Goal: Check status: Check status

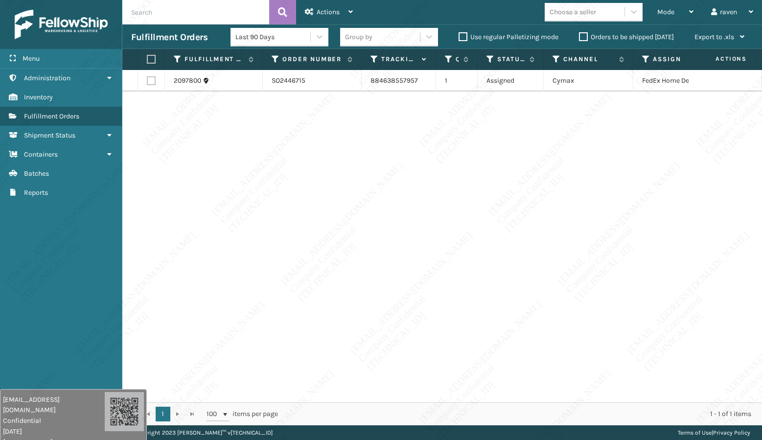
click at [178, 21] on input "text" at bounding box center [195, 12] width 147 height 24
click at [671, 8] on span "Mode" at bounding box center [665, 12] width 17 height 8
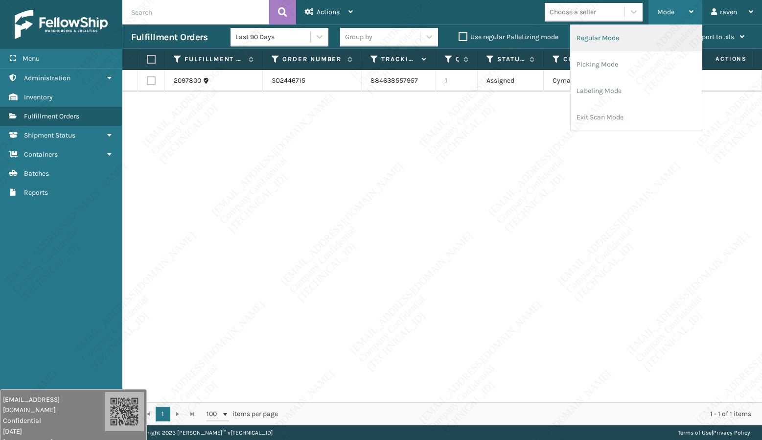
click at [653, 32] on li "Regular Mode" at bounding box center [636, 38] width 131 height 26
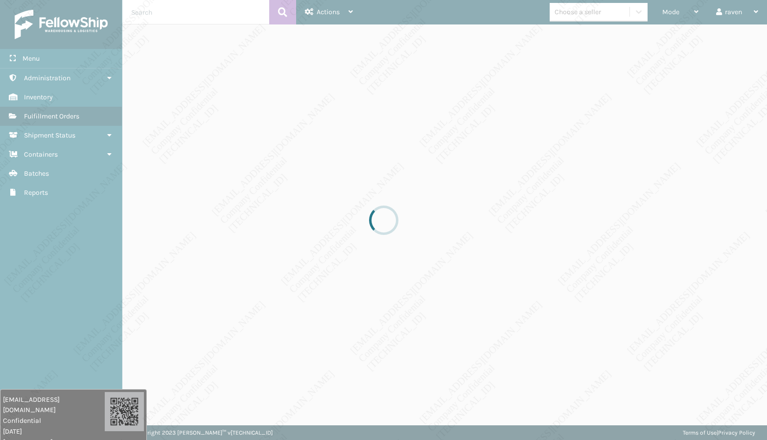
drag, startPoint x: 688, startPoint y: 160, endPoint x: 677, endPoint y: 157, distance: 11.3
click at [677, 157] on div at bounding box center [383, 220] width 767 height 440
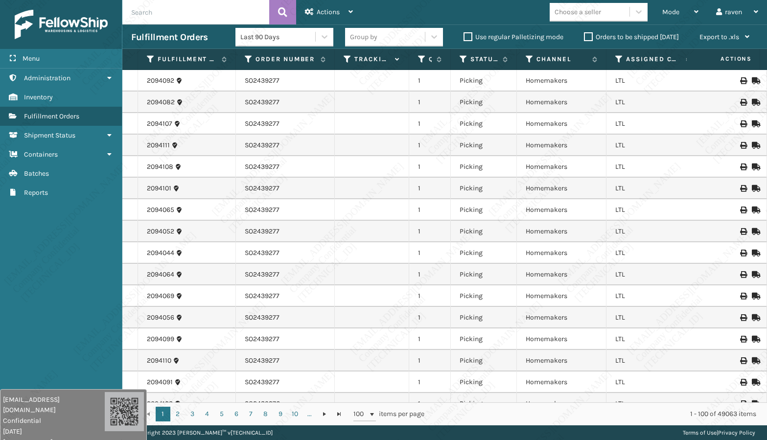
click at [170, 11] on input "text" at bounding box center [195, 12] width 147 height 24
paste input "SO2446731"
click at [278, 9] on icon at bounding box center [282, 12] width 9 height 15
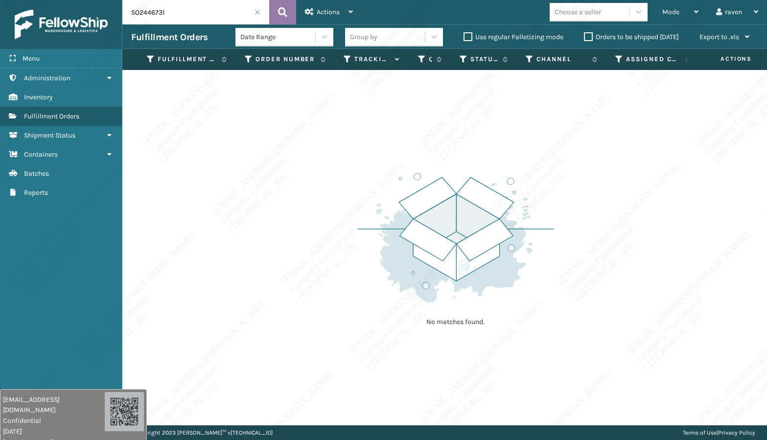
click at [285, 16] on icon at bounding box center [282, 12] width 9 height 15
click at [372, 129] on div "No matches found." at bounding box center [444, 247] width 645 height 355
click at [669, 12] on span "Mode" at bounding box center [670, 12] width 17 height 8
click at [634, 147] on div "No matches found." at bounding box center [444, 247] width 645 height 355
click at [178, 13] on input "SO2446731" at bounding box center [195, 12] width 147 height 24
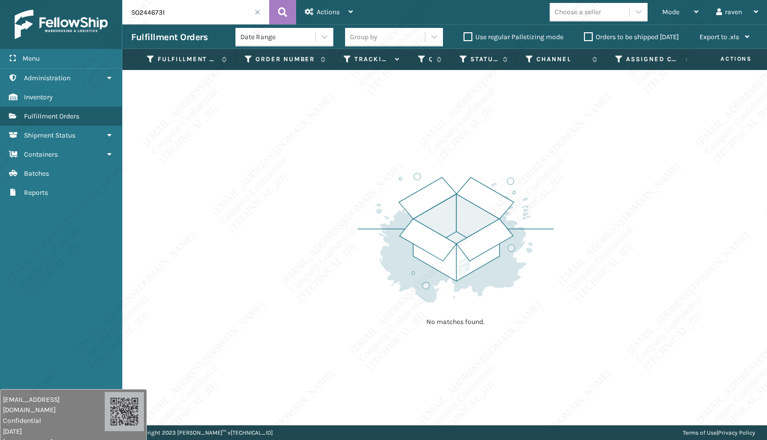
click at [178, 13] on input "SO2446731" at bounding box center [195, 12] width 147 height 24
type input "z"
click at [257, 10] on span at bounding box center [257, 12] width 6 height 6
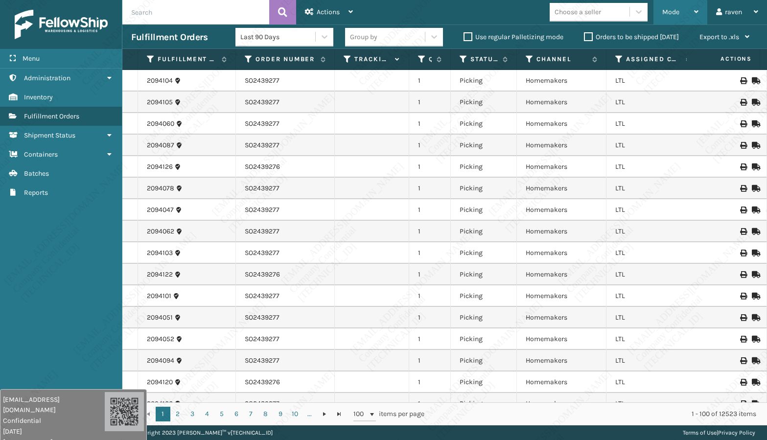
click at [670, 8] on span "Mode" at bounding box center [670, 12] width 17 height 8
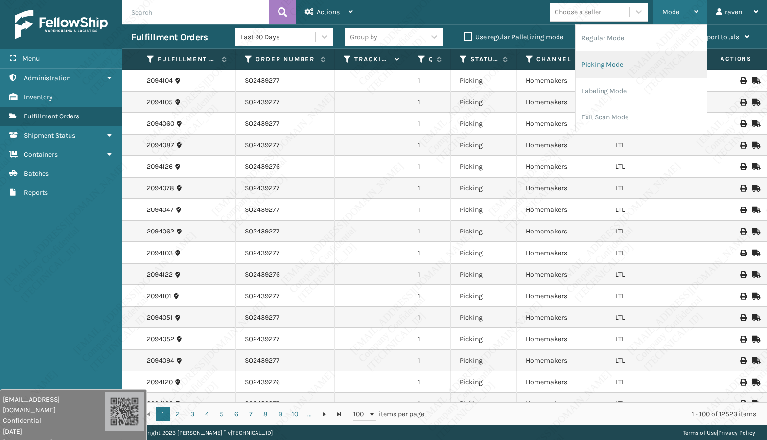
click at [662, 62] on li "Picking Mode" at bounding box center [641, 64] width 131 height 26
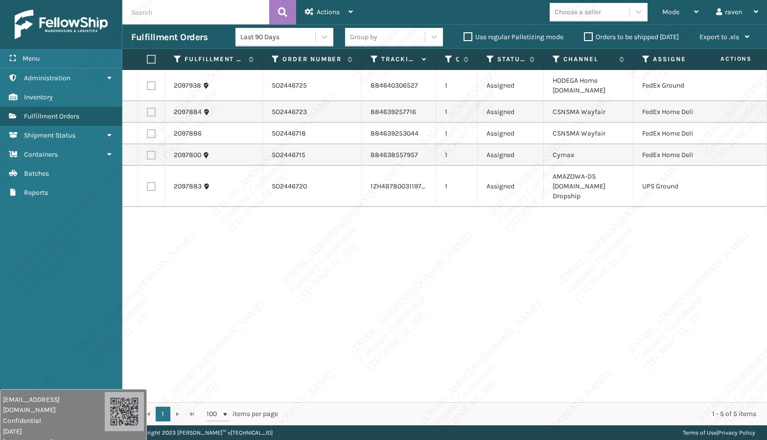
click at [638, 262] on div "2097938 SO2446725 884640306527 1 Assigned HODEGA Home [DOMAIN_NAME] FedEx Groun…" at bounding box center [444, 236] width 645 height 332
click at [632, 262] on div "2097938 SO2446725 884640306527 1 Assigned HODEGA Home [DOMAIN_NAME] FedEx Groun…" at bounding box center [444, 236] width 645 height 332
click at [461, 240] on div "2097938 SO2446725 884640306527 1 Assigned HODEGA Home [DOMAIN_NAME] FedEx Groun…" at bounding box center [444, 236] width 645 height 332
click at [545, 279] on div "2097938 SO2446725 884640306527 1 Assigned HODEGA Home [DOMAIN_NAME] FedEx Groun…" at bounding box center [444, 236] width 645 height 332
click at [287, 206] on div "2097938 SO2446725 884640306527 1 Assigned HODEGA Home [DOMAIN_NAME] FedEx Groun…" at bounding box center [444, 236] width 645 height 332
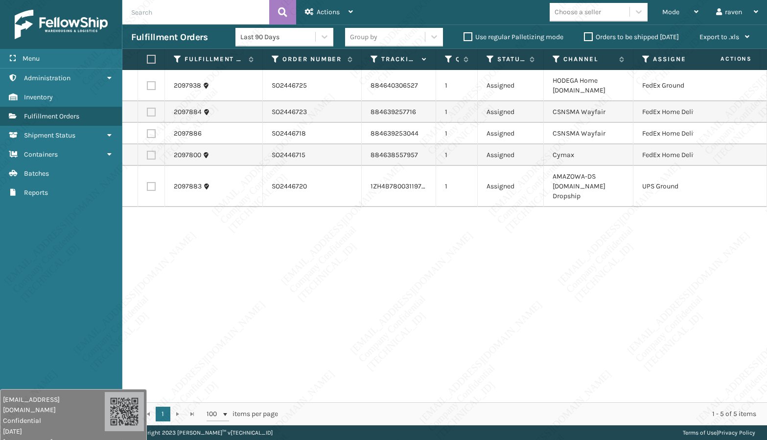
click at [217, 111] on div "2097884" at bounding box center [214, 112] width 80 height 10
click at [256, 199] on div "2097938 SO2446725 884640306527 1 Assigned HODEGA Home [DOMAIN_NAME] FedEx Groun…" at bounding box center [444, 236] width 645 height 332
click at [661, 20] on div "Mode Regular Mode Picking Mode Labeling Mode Exit Scan Mode" at bounding box center [680, 12] width 54 height 24
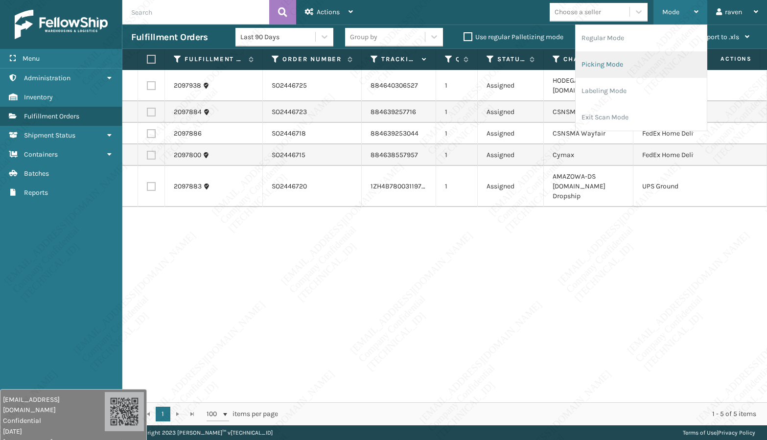
click at [637, 57] on li "Picking Mode" at bounding box center [641, 64] width 131 height 26
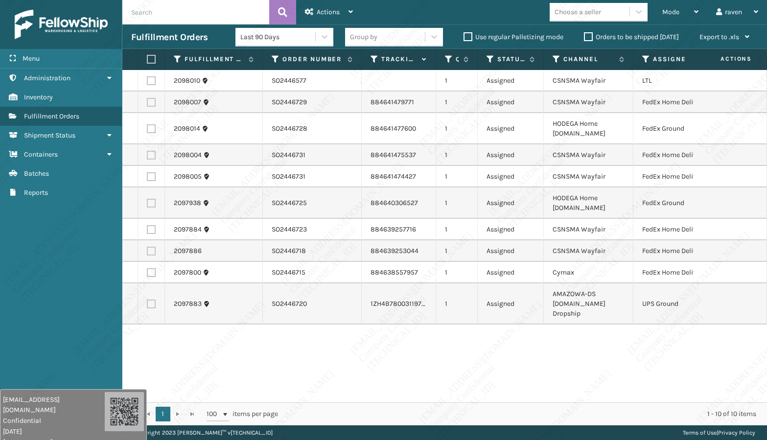
click at [166, 9] on input "text" at bounding box center [195, 12] width 147 height 24
paste input "SO2446731"
type input "SO2446731"
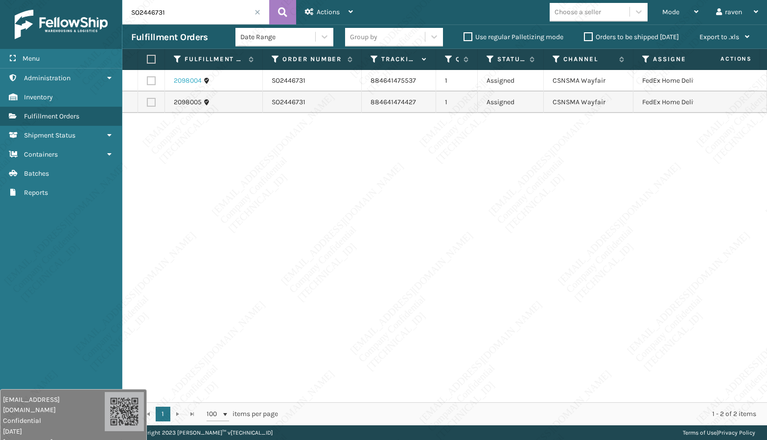
click at [188, 83] on link "2098004" at bounding box center [188, 81] width 28 height 10
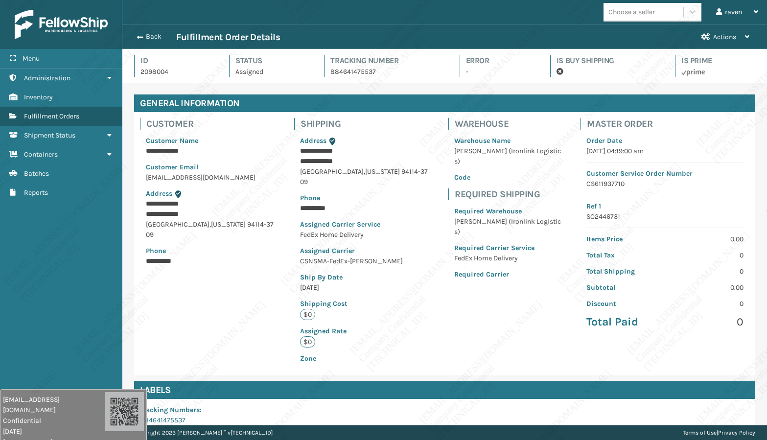
scroll to position [23, 645]
click at [149, 37] on button "Back" at bounding box center [153, 36] width 45 height 9
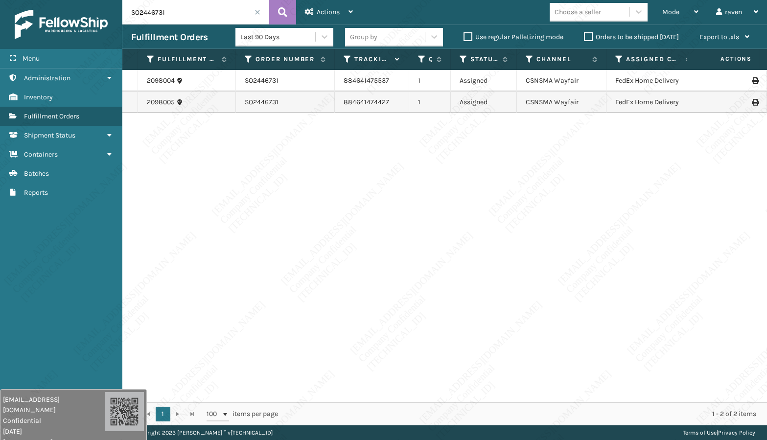
click at [553, 259] on div "2098004 SO2446731 884641475537 1 Assigned CSNSMA Wayfair FedEx Home Delivery 20…" at bounding box center [444, 236] width 645 height 332
click at [547, 291] on div "2098004 SO2446731 884641475537 1 Assigned CSNSMA Wayfair FedEx Home Delivery 20…" at bounding box center [444, 236] width 645 height 332
click at [544, 263] on div "2098004 SO2446731 884641475537 1 Assigned CSNSMA Wayfair FedEx Home Delivery 20…" at bounding box center [444, 236] width 645 height 332
click at [565, 278] on div "2098004 SO2446731 884641475537 1 Assigned CSNSMA Wayfair FedEx Home Delivery 20…" at bounding box center [444, 236] width 645 height 332
click at [578, 248] on div "2098004 SO2446731 884641475537 1 Assigned CSNSMA Wayfair FedEx Home Delivery 20…" at bounding box center [444, 236] width 645 height 332
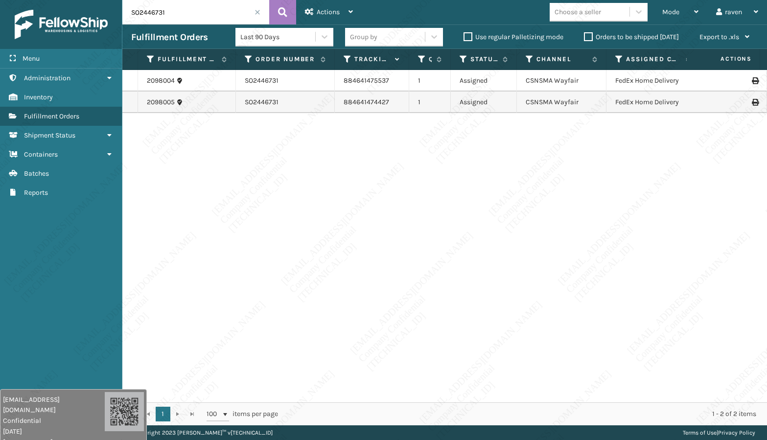
click at [578, 248] on div "2098004 SO2446731 884641475537 1 Assigned CSNSMA Wayfair FedEx Home Delivery 20…" at bounding box center [444, 236] width 645 height 332
click at [579, 248] on div "2098004 SO2446731 884641475537 1 Assigned CSNSMA Wayfair FedEx Home Delivery 20…" at bounding box center [444, 236] width 645 height 332
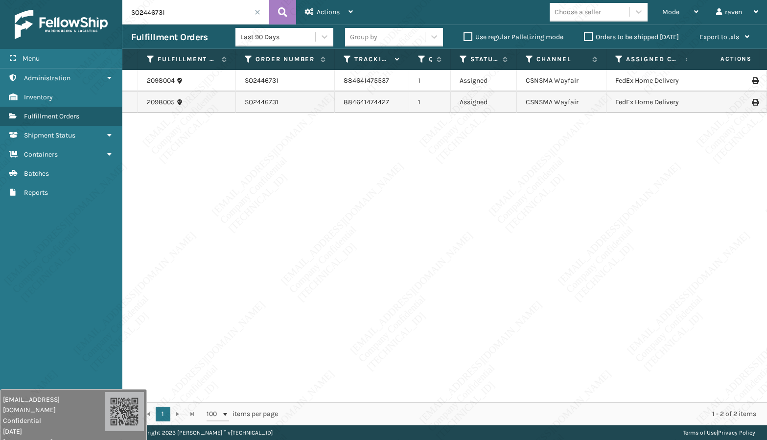
click at [579, 248] on div "2098004 SO2446731 884641475537 1 Assigned CSNSMA Wayfair FedEx Home Delivery 20…" at bounding box center [444, 236] width 645 height 332
click at [580, 249] on div "2098004 SO2446731 884641475537 1 Assigned CSNSMA Wayfair FedEx Home Delivery 20…" at bounding box center [444, 236] width 645 height 332
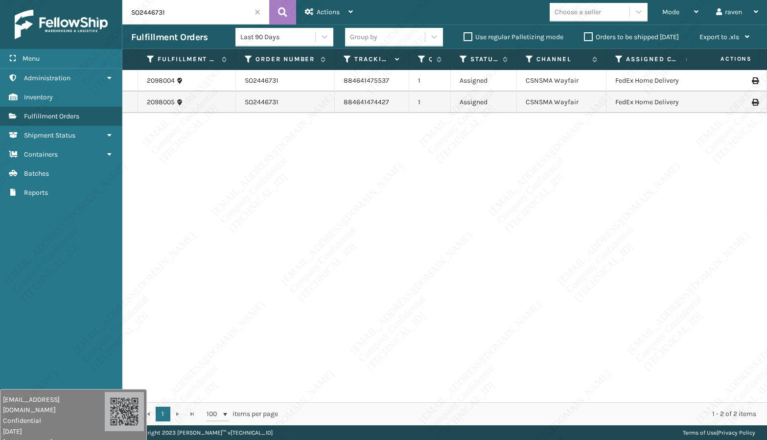
click at [580, 249] on div "2098004 SO2446731 884641475537 1 Assigned CSNSMA Wayfair FedEx Home Delivery 20…" at bounding box center [444, 236] width 645 height 332
click at [582, 252] on div "2098004 SO2446731 884641475537 1 Assigned CSNSMA Wayfair FedEx Home Delivery 20…" at bounding box center [444, 236] width 645 height 332
click at [582, 253] on div "2098004 SO2446731 884641475537 1 Assigned CSNSMA Wayfair FedEx Home Delivery 20…" at bounding box center [444, 236] width 645 height 332
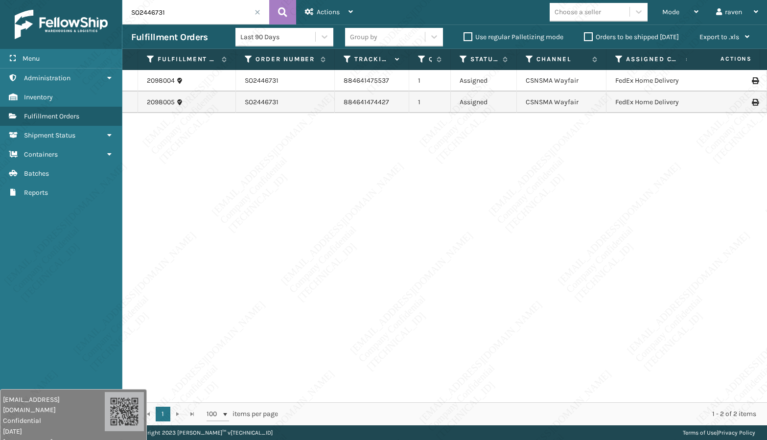
click at [582, 253] on div "2098004 SO2446731 884641475537 1 Assigned CSNSMA Wayfair FedEx Home Delivery 20…" at bounding box center [444, 236] width 645 height 332
